Goal: Book appointment/travel/reservation

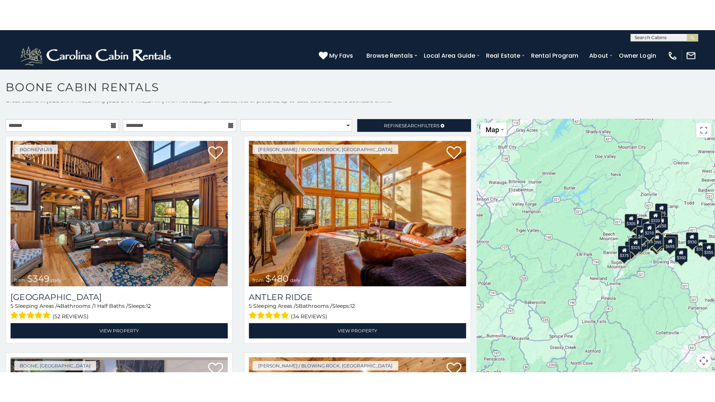
scroll to position [7, 0]
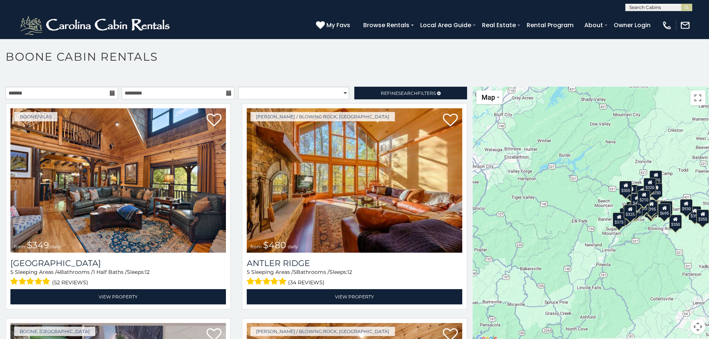
click at [693, 326] on button "Map camera controls" at bounding box center [698, 326] width 15 height 15
drag, startPoint x: 526, startPoint y: 245, endPoint x: 543, endPoint y: 223, distance: 27.8
click at [526, 246] on div "$349 $480 $525 $315 $355 $675 $635 $930 $400 $451 $330 $400 $485 $460 $395 $255…" at bounding box center [591, 215] width 236 height 256
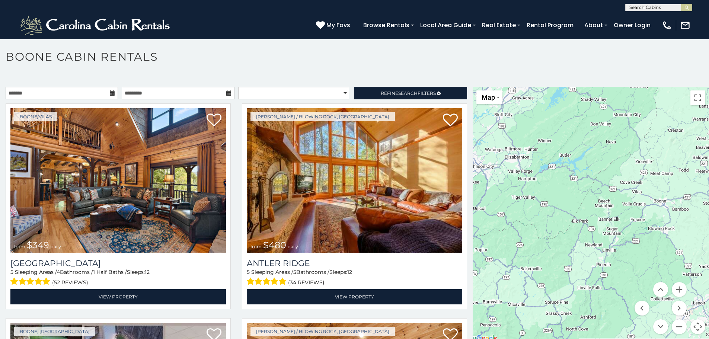
click at [693, 98] on button "Toggle fullscreen view" at bounding box center [698, 97] width 15 height 15
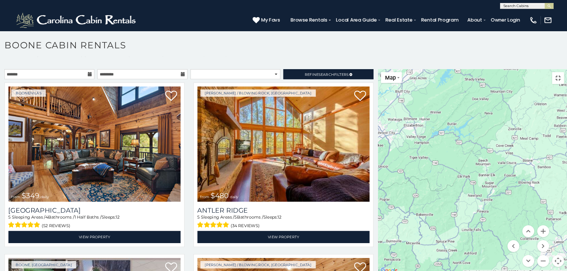
scroll to position [0, 0]
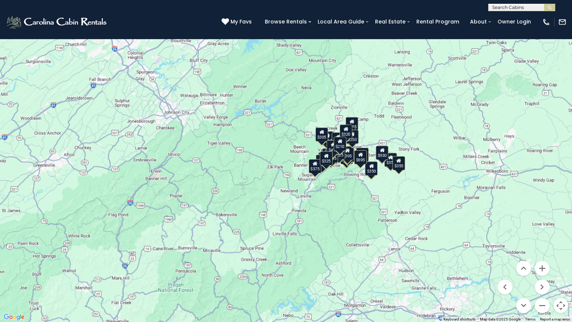
click at [560, 10] on button "Toggle fullscreen view" at bounding box center [560, 11] width 15 height 15
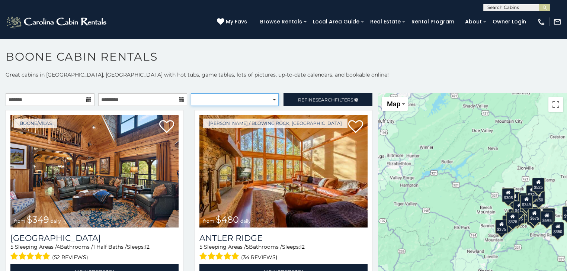
click at [238, 100] on select "**********" at bounding box center [235, 99] width 88 height 13
click at [173, 83] on p at bounding box center [283, 85] width 567 height 7
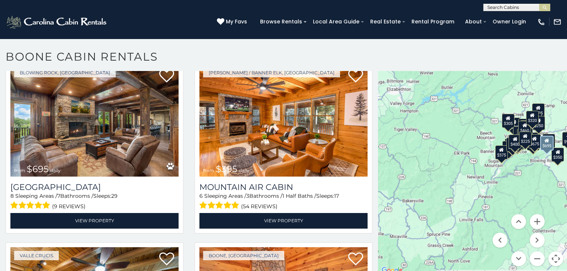
scroll to position [2114, 0]
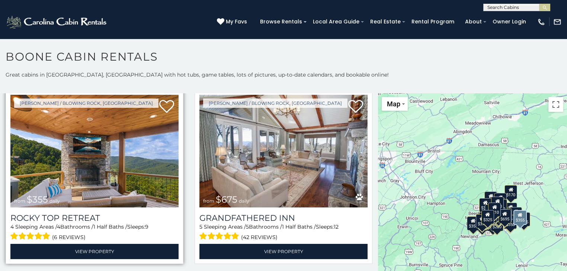
scroll to position [387, 0]
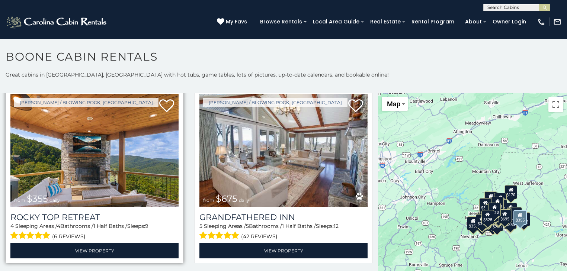
click at [100, 186] on img at bounding box center [94, 150] width 168 height 113
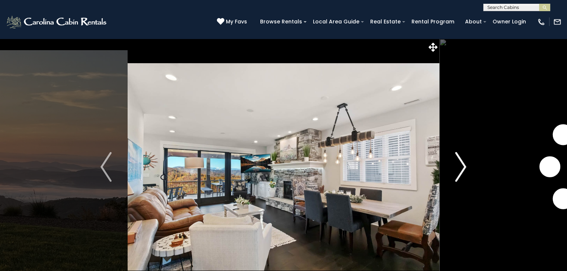
click at [465, 168] on img "Next" at bounding box center [461, 167] width 11 height 30
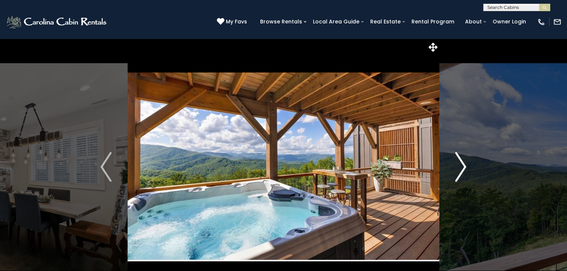
click at [465, 168] on img "Next" at bounding box center [461, 167] width 11 height 30
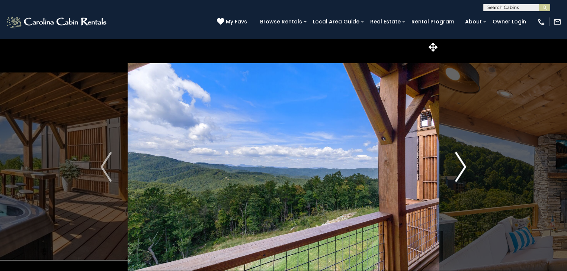
click at [465, 168] on img "Next" at bounding box center [461, 167] width 11 height 30
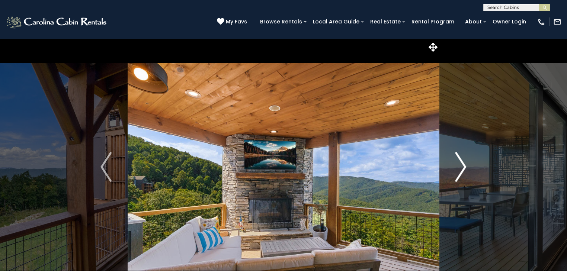
click at [465, 168] on img "Next" at bounding box center [461, 167] width 11 height 30
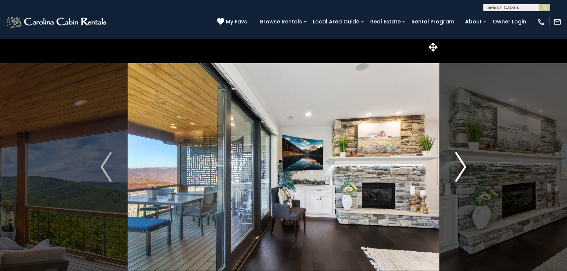
click at [465, 168] on img "Next" at bounding box center [461, 167] width 11 height 30
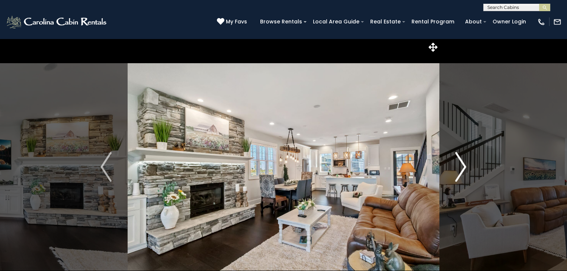
click at [465, 168] on img "Next" at bounding box center [461, 167] width 11 height 30
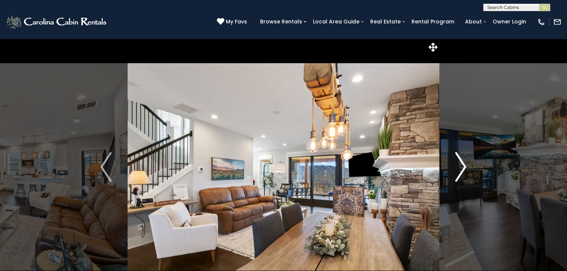
click at [465, 168] on img "Next" at bounding box center [461, 167] width 11 height 30
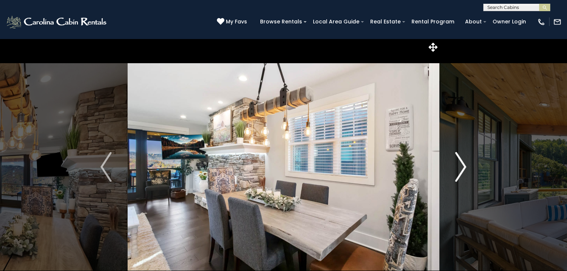
click at [465, 168] on img "Next" at bounding box center [461, 167] width 11 height 30
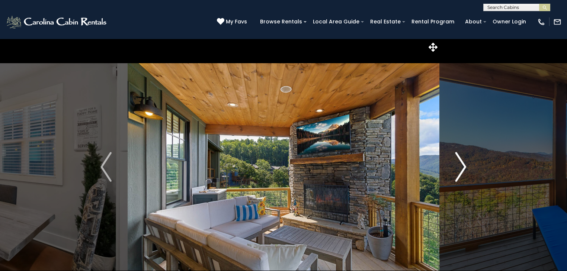
click at [465, 168] on img "Next" at bounding box center [461, 167] width 11 height 30
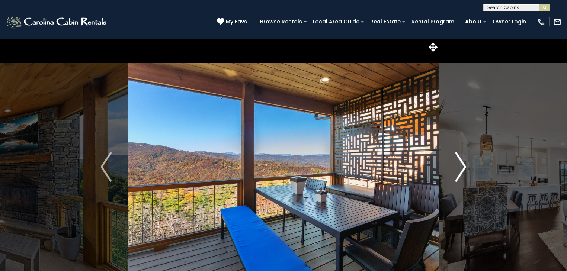
click at [465, 168] on img "Next" at bounding box center [461, 167] width 11 height 30
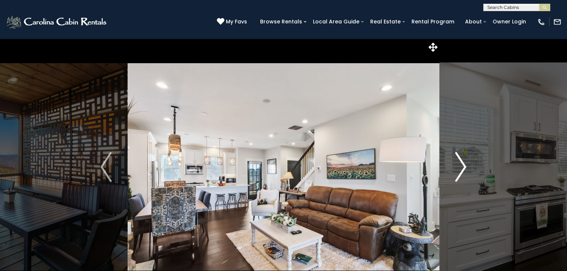
click at [465, 168] on img "Next" at bounding box center [461, 167] width 11 height 30
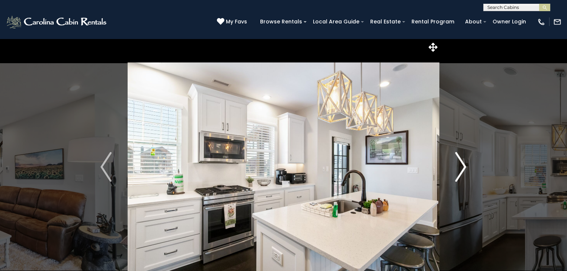
click at [465, 168] on img "Next" at bounding box center [461, 167] width 11 height 30
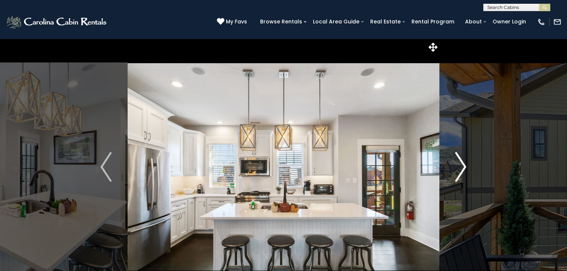
click at [465, 168] on img "Next" at bounding box center [461, 167] width 11 height 30
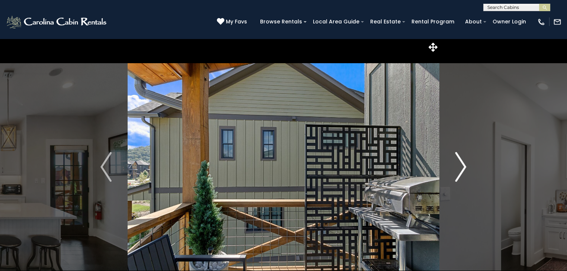
click at [465, 168] on img "Next" at bounding box center [461, 167] width 11 height 30
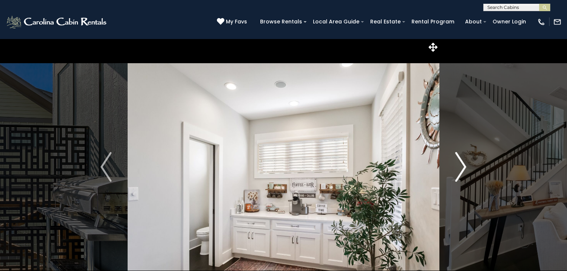
click at [465, 168] on img "Next" at bounding box center [461, 167] width 11 height 30
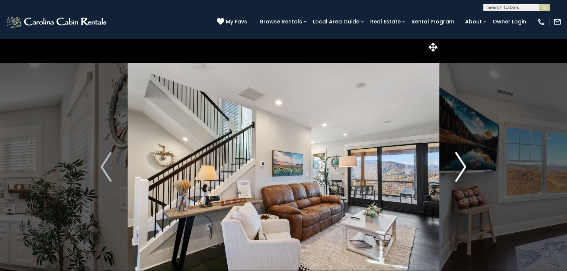
click at [465, 168] on img "Next" at bounding box center [461, 167] width 11 height 30
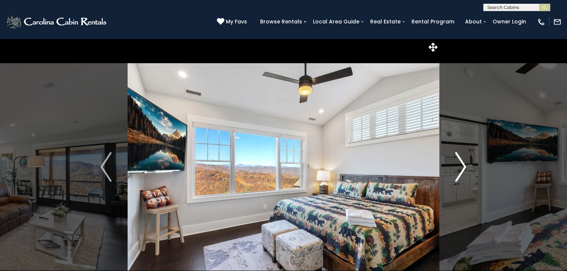
click at [465, 168] on img "Next" at bounding box center [461, 167] width 11 height 30
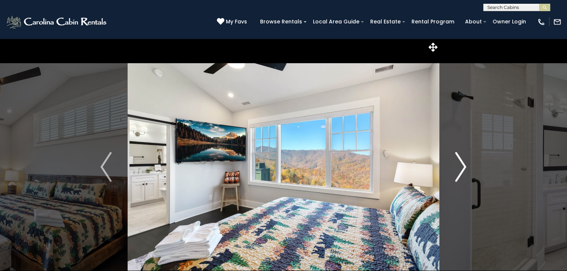
click at [465, 168] on img "Next" at bounding box center [461, 167] width 11 height 30
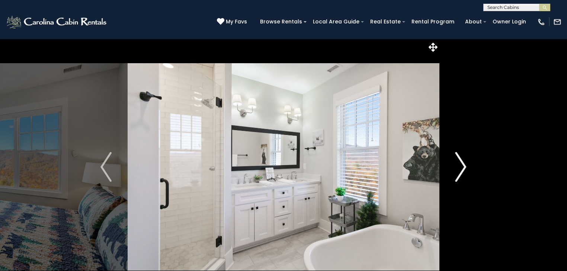
click at [465, 168] on img "Next" at bounding box center [461, 167] width 11 height 30
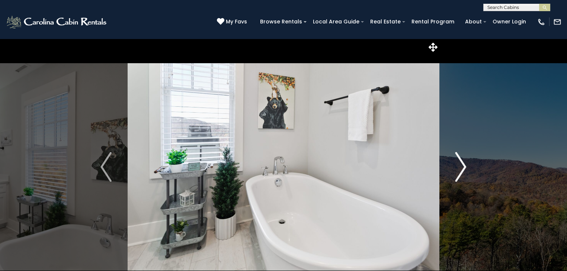
click at [465, 168] on img "Next" at bounding box center [461, 167] width 11 height 30
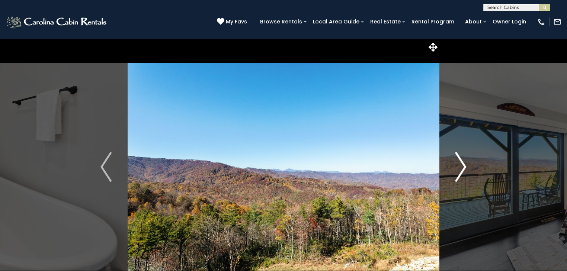
click at [465, 168] on img "Next" at bounding box center [461, 167] width 11 height 30
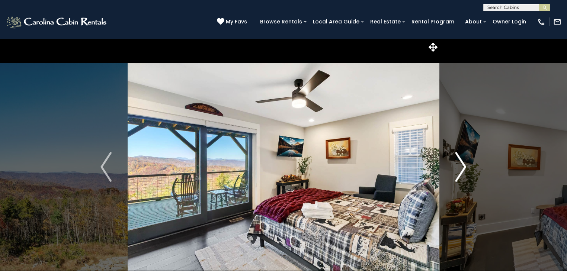
click at [465, 168] on img "Next" at bounding box center [461, 167] width 11 height 30
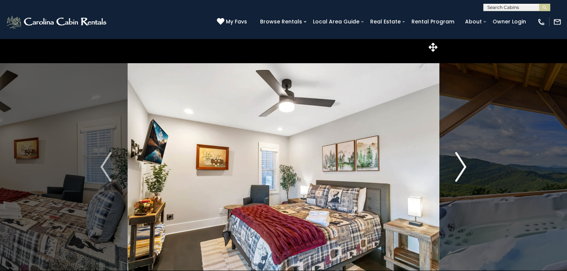
click at [465, 168] on img "Next" at bounding box center [461, 167] width 11 height 30
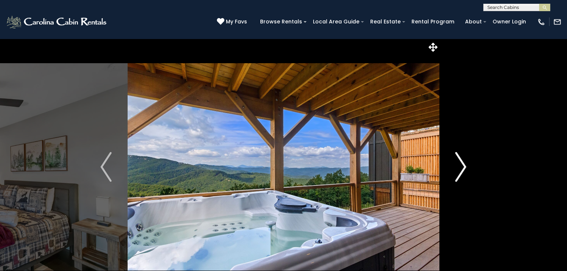
click at [465, 168] on img "Next" at bounding box center [461, 167] width 11 height 30
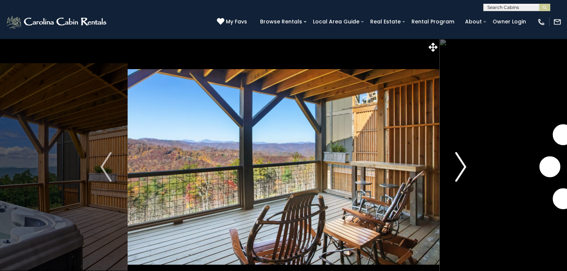
click at [465, 168] on img "Next" at bounding box center [461, 167] width 11 height 30
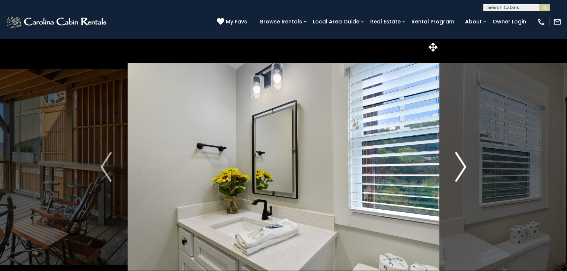
click at [465, 168] on img "Next" at bounding box center [461, 167] width 11 height 30
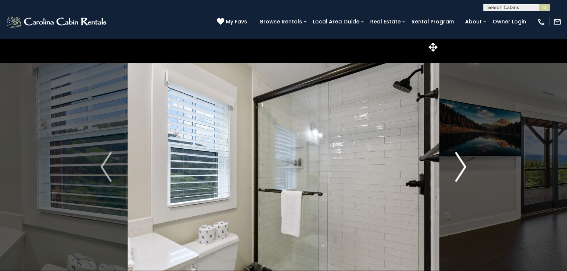
click at [465, 168] on img "Next" at bounding box center [461, 167] width 11 height 30
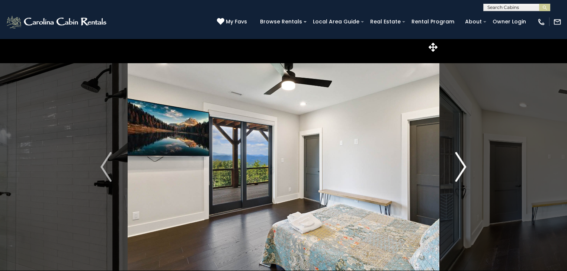
click at [465, 168] on img "Next" at bounding box center [461, 167] width 11 height 30
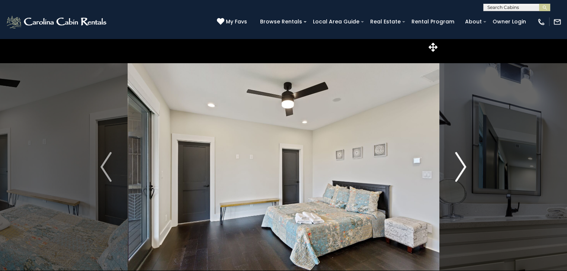
click at [465, 168] on img "Next" at bounding box center [461, 167] width 11 height 30
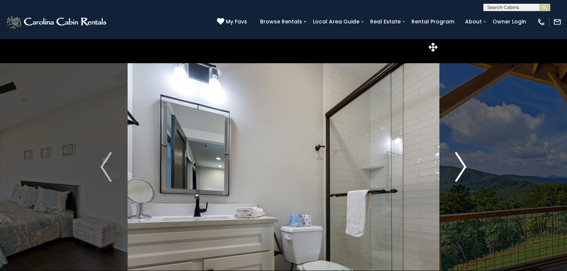
click at [465, 168] on img "Next" at bounding box center [461, 167] width 11 height 30
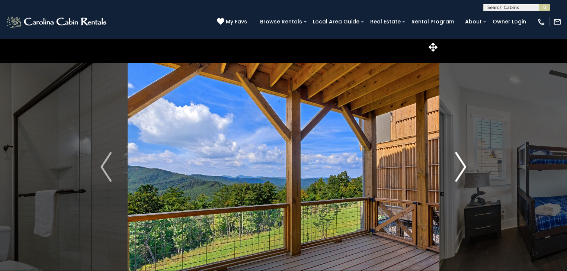
click at [465, 168] on img "Next" at bounding box center [461, 167] width 11 height 30
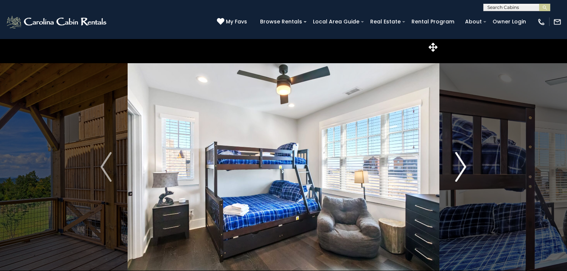
click at [465, 168] on img "Next" at bounding box center [461, 167] width 11 height 30
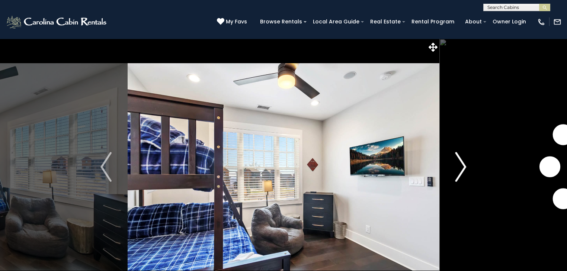
click at [465, 168] on img "Next" at bounding box center [461, 167] width 11 height 30
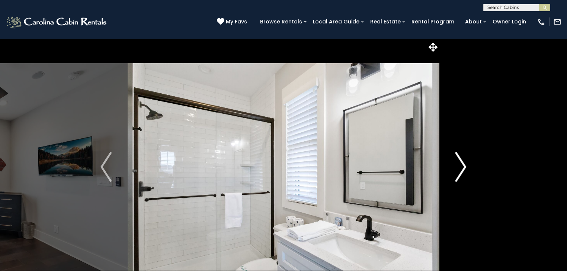
click at [465, 168] on img "Next" at bounding box center [461, 167] width 11 height 30
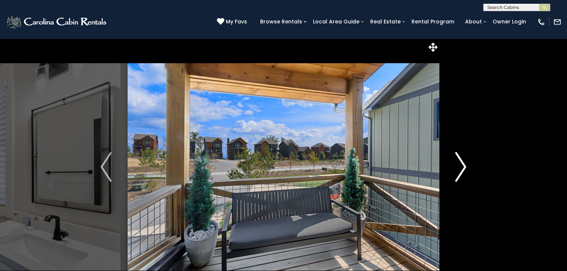
click at [465, 168] on img "Next" at bounding box center [461, 167] width 11 height 30
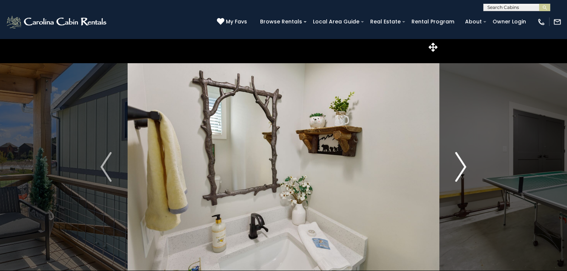
click at [465, 168] on img "Next" at bounding box center [461, 167] width 11 height 30
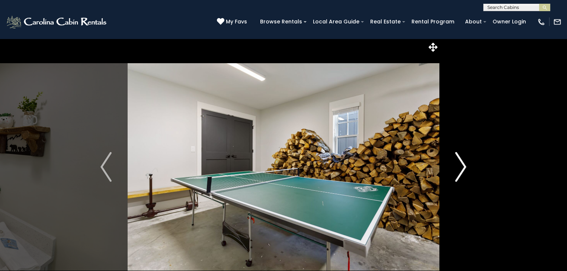
click at [465, 168] on img "Next" at bounding box center [461, 167] width 11 height 30
